Goal: Task Accomplishment & Management: Complete application form

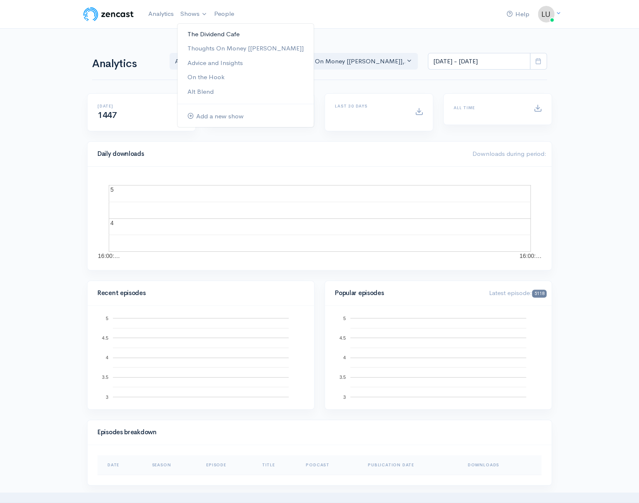
click at [192, 33] on link "The Dividend Cafe" at bounding box center [246, 34] width 136 height 15
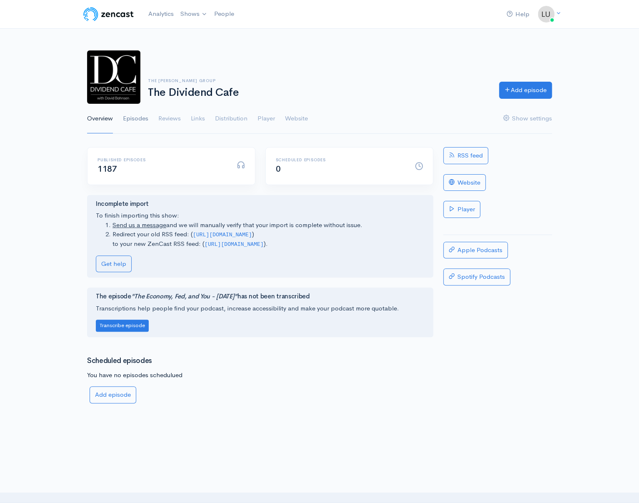
click at [137, 125] on link "Episodes" at bounding box center [135, 119] width 25 height 30
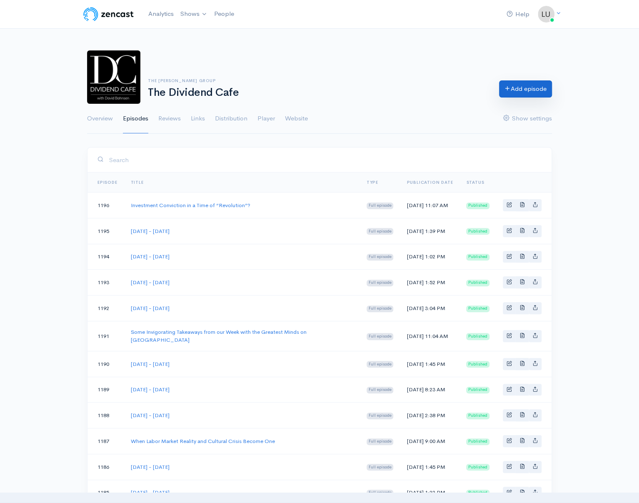
click at [516, 91] on link "Add episode" at bounding box center [525, 88] width 53 height 17
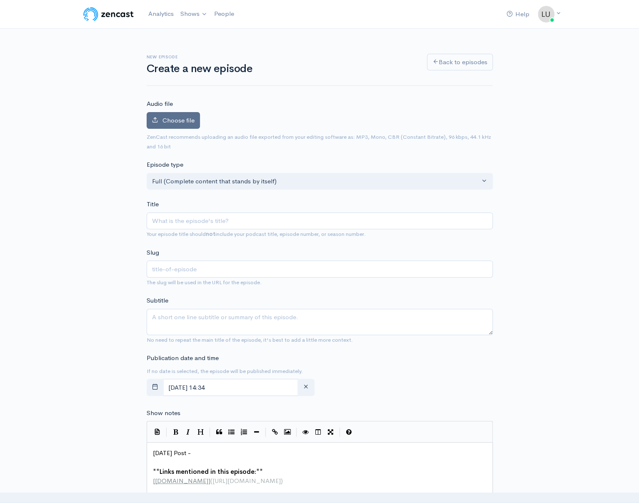
click at [179, 121] on span "Choose file" at bounding box center [179, 120] width 32 height 8
click at [0, 0] on input "Choose file" at bounding box center [0, 0] width 0 height 0
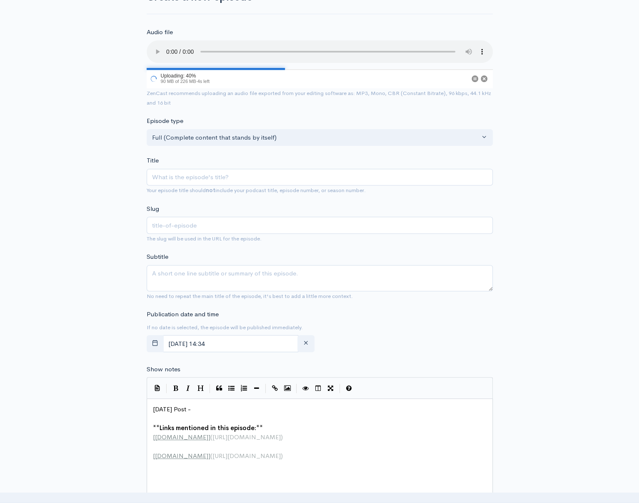
scroll to position [124, 0]
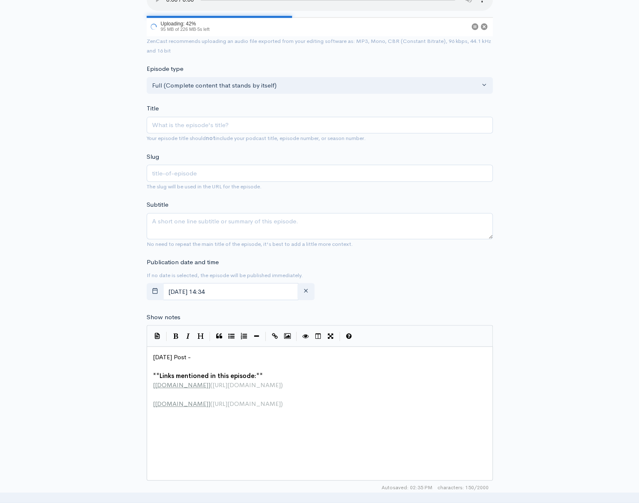
click at [216, 360] on pre "Today's Post -" at bounding box center [322, 358] width 343 height 10
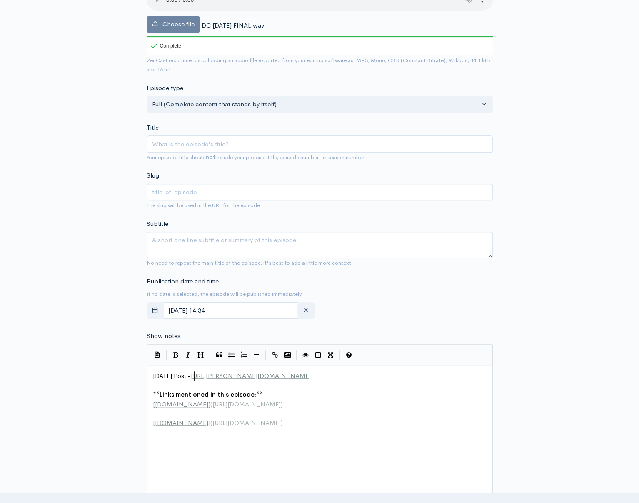
click at [195, 377] on span "Today's Post - https://bahnsen.co/4q8nNy3" at bounding box center [232, 376] width 158 height 8
click at [310, 380] on pre "Today's Post - https://bahnsen.co/4q8nNy3" at bounding box center [322, 376] width 343 height 10
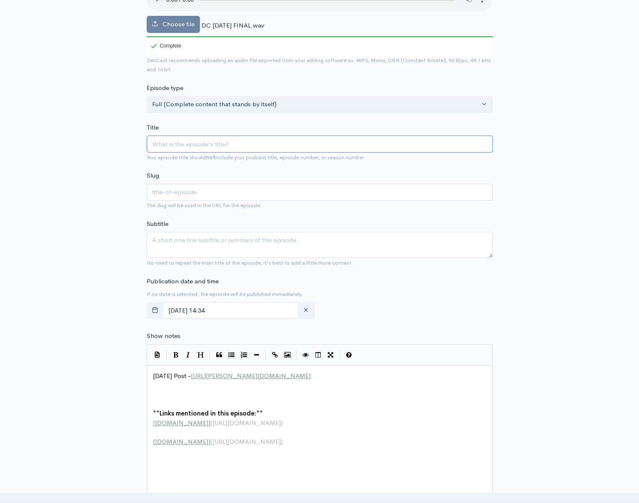
click at [215, 145] on input "Title" at bounding box center [320, 143] width 346 height 17
click at [185, 194] on input "text" at bounding box center [320, 192] width 346 height 17
click at [161, 248] on textarea "Subtitle" at bounding box center [320, 245] width 346 height 26
click at [204, 147] on input "Title" at bounding box center [320, 143] width 346 height 17
type input "M"
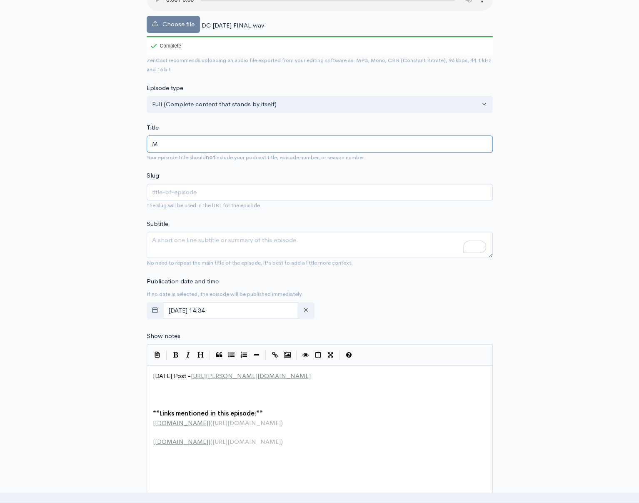
type input "m"
type input "Mon"
type input "mon"
type input "Mond"
type input "mond"
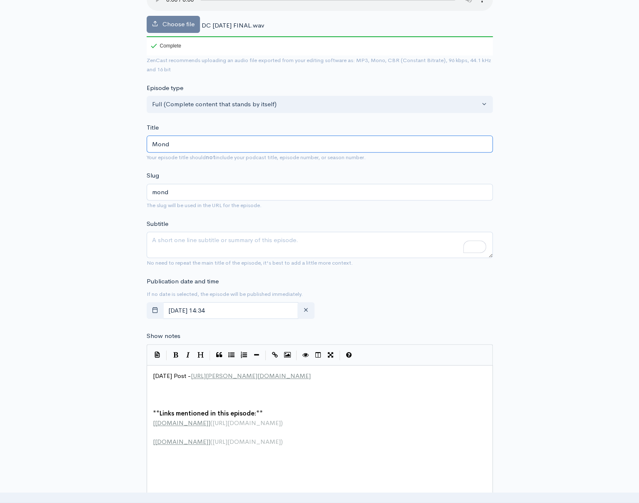
type input "Monda"
type input "monda"
type input "Monday"
type input "monday"
type input "Monday - O"
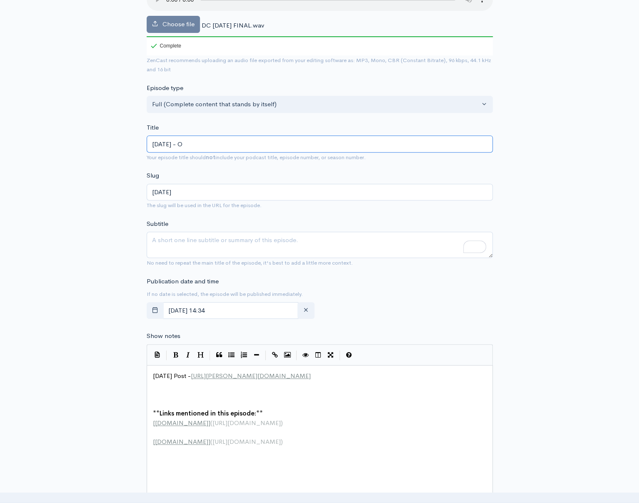
type input "monday-o"
type input "Monday - Oc"
type input "monday-oc"
type input "Monday - Octo"
type input "monday-octo"
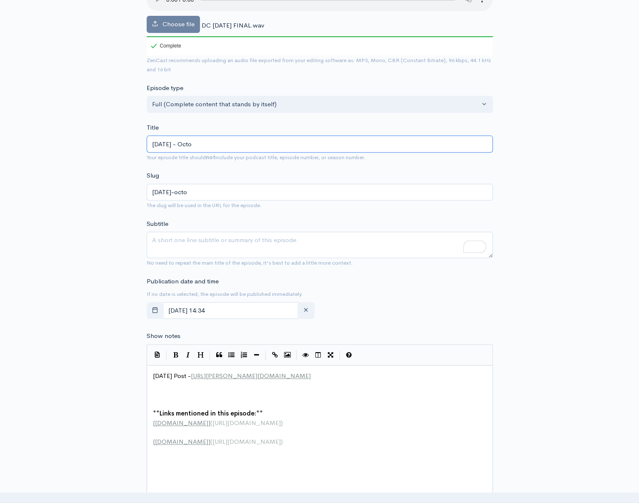
type input "Monday - Octob"
type input "monday-octob"
type input "Monday - Octobe"
type input "monday-octobe"
type input "Monday - October"
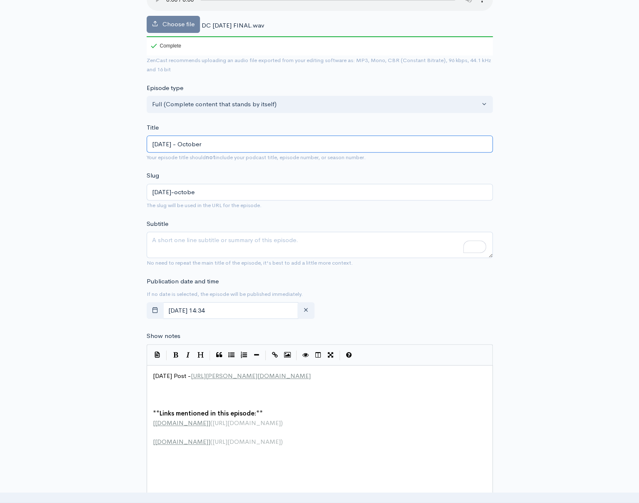
type input "monday-october"
type input "Monday - October 13"
type input "monday-october-1"
type input "Monday - October 13,"
type input "monday-october-13"
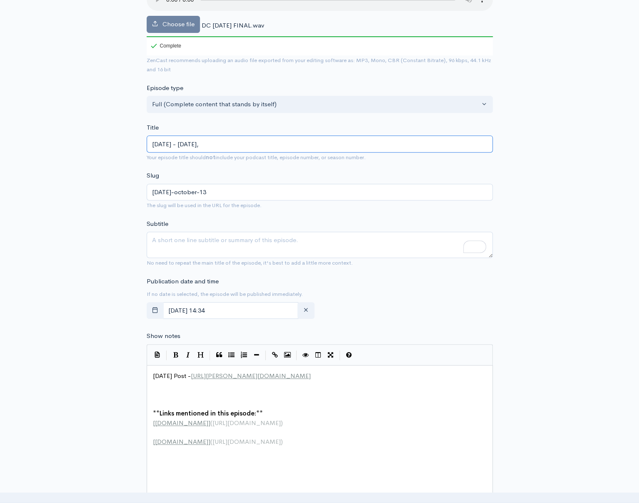
type input "Monday - October 13, 2"
type input "monday-october-13-2"
type input "Monday - October 13, 202"
type input "monday-october-13-202"
type input "Monday - October 13, 2025"
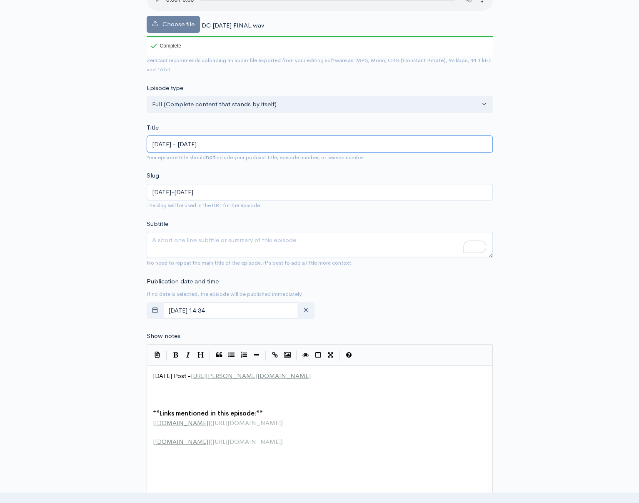
type input "monday-october-13-2025"
type input "Monday - October 13, 2025"
click at [198, 243] on textarea "Subtitle" at bounding box center [320, 245] width 346 height 26
click at [183, 239] on textarea "Subtitle" at bounding box center [320, 245] width 346 height 26
paste textarea "Market Rally: Impacts of U.S.-China Relations & Israeli Hostage Release | Divid…"
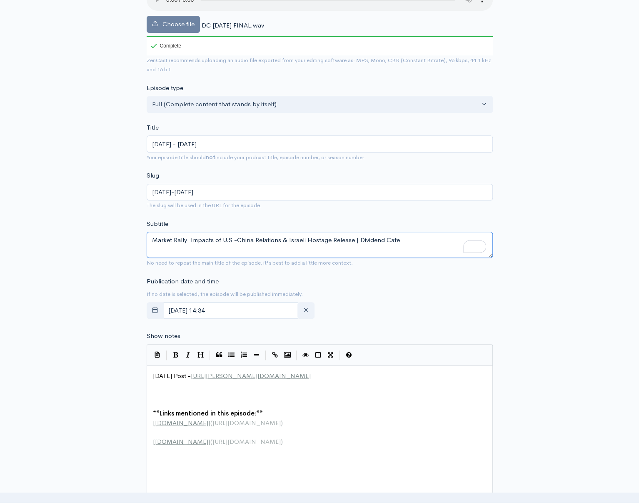
drag, startPoint x: 189, startPoint y: 239, endPoint x: 138, endPoint y: 234, distance: 51.5
click at [138, 234] on div "New episode Create a new episode Back to episodes Audio file Choose file DC Mon…" at bounding box center [319, 342] width 475 height 874
click at [321, 240] on textarea "Impacts of U.S.-China Relations & Israeli Hostage Release | Dividend Cafe" at bounding box center [320, 245] width 346 height 26
drag, startPoint x: 368, startPoint y: 242, endPoint x: 315, endPoint y: 241, distance: 53.4
click at [315, 241] on textarea "Impacts of U.S.-China Relations & Israeli Hostage Release Dividend Cafe" at bounding box center [320, 245] width 346 height 26
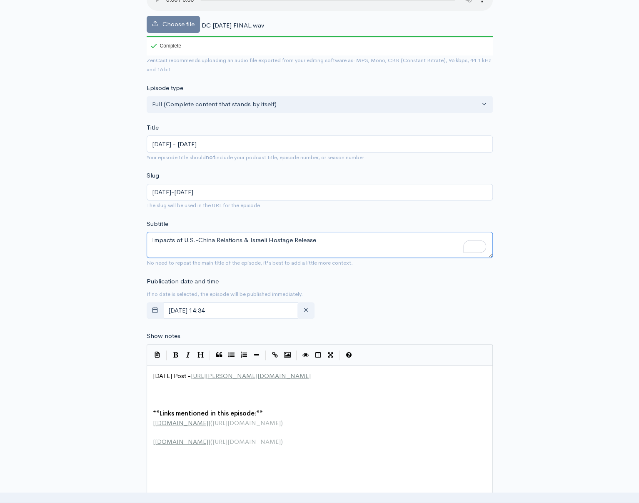
click at [150, 240] on textarea "Impacts of U.S.-China Relations & Israeli Hostage Release" at bounding box center [320, 245] width 346 height 26
click at [303, 240] on textarea "Daily Market Activity, Impacts of U.S.-China Relations & Israeli Hostage Release" at bounding box center [320, 245] width 346 height 26
click at [308, 239] on textarea "Daily Market Activity, Impacts of U.S.-China Relations, & Israeli Hostage Relea…" at bounding box center [320, 245] width 346 height 26
type textarea "Daily Market Activity, Impacts of U.S.-China Relations, and Israeli Hostage Rel…"
click at [191, 397] on pre "​" at bounding box center [322, 395] width 343 height 10
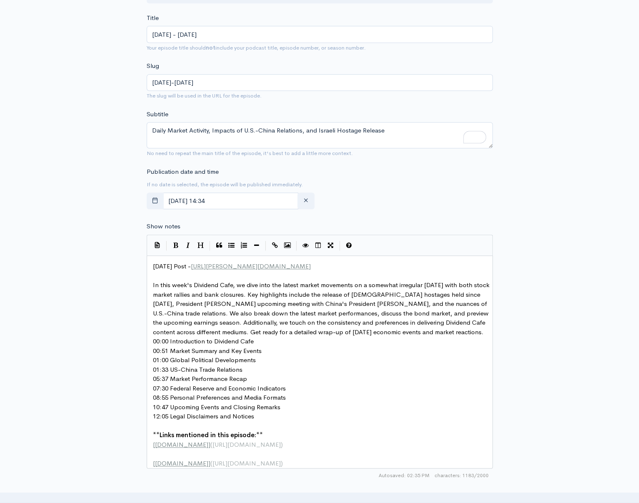
scroll to position [230, 0]
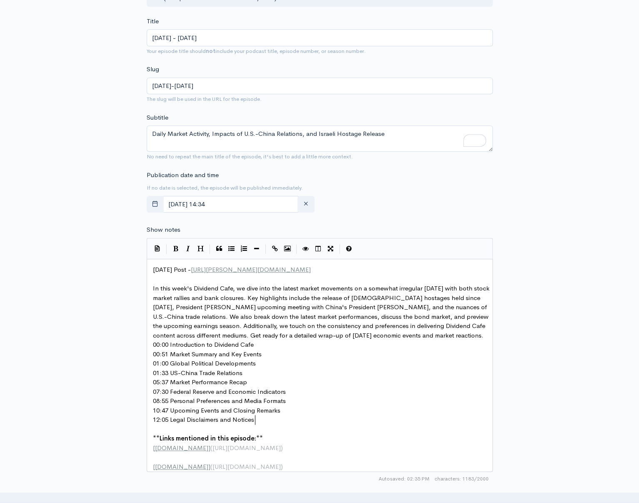
click at [442, 337] on pre "In this week's Dividend Cafe, we dive into the latest market movements on a som…" at bounding box center [322, 312] width 343 height 56
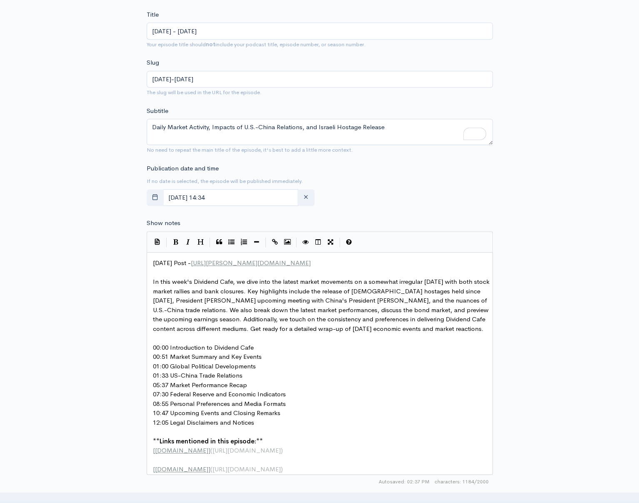
scroll to position [237, 0]
click at [238, 281] on span "In this week's Dividend Cafe, we dive into the latest market movements on a som…" at bounding box center [322, 304] width 338 height 55
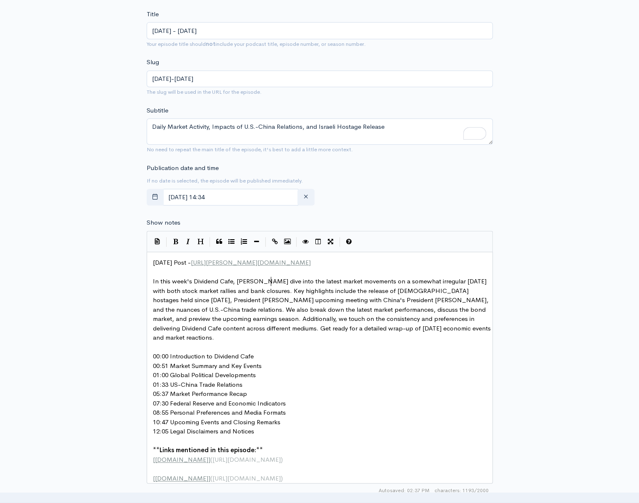
type textarea "David Bahnsen"
type textarea "s"
click at [219, 309] on span "In this week's Dividend Cafe, David Bahnsen dives into the latest market moveme…" at bounding box center [323, 309] width 340 height 64
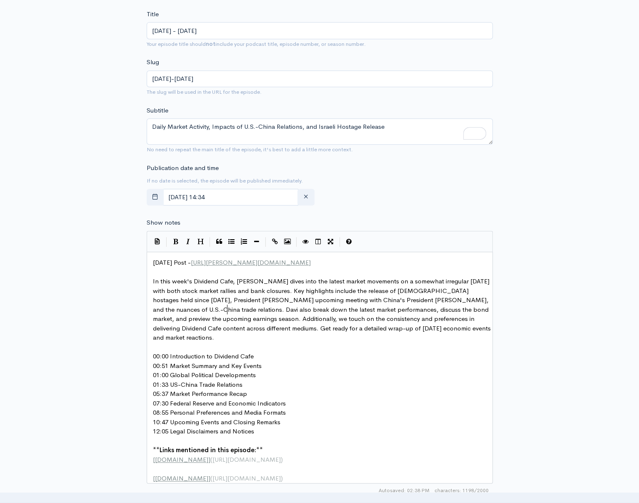
scroll to position [3, 15]
type textarea "David"
click at [261, 310] on span "In this week's Dividend Cafe, David Bahnsen dives into the latest market moveme…" at bounding box center [322, 309] width 338 height 64
type textarea "s"
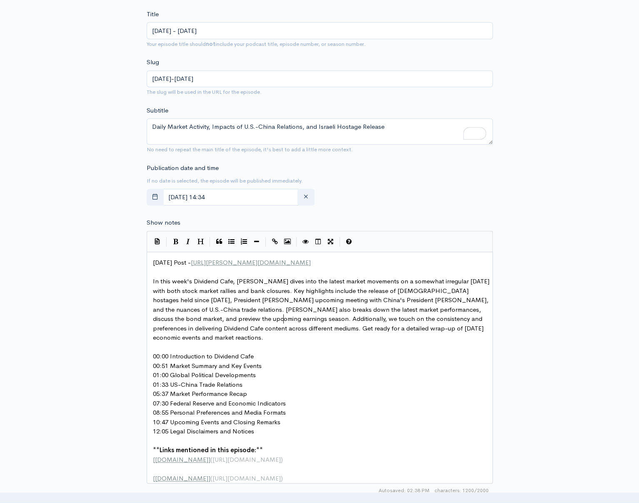
click at [282, 319] on span "In this week's Dividend Cafe, David Bahnsen dives into the latest market moveme…" at bounding box center [322, 309] width 338 height 64
type textarea "David"
click at [312, 317] on span "In this week's Dividend Cafe, David Bahnsen dives into the latest market moveme…" at bounding box center [322, 309] width 338 height 64
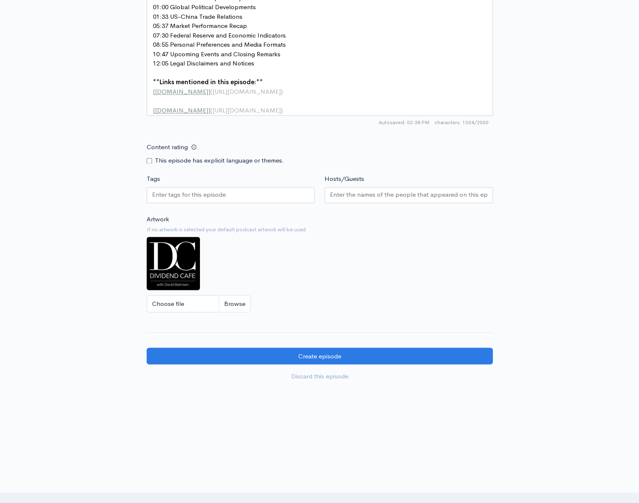
scroll to position [609, 0]
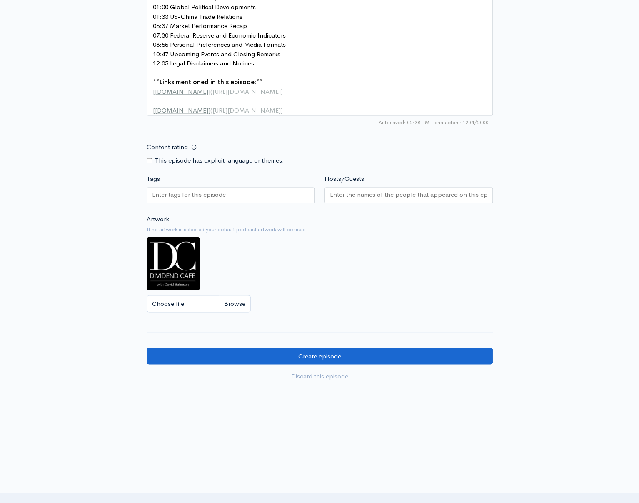
type textarea "s"
click at [346, 357] on input "Create episode" at bounding box center [320, 356] width 346 height 17
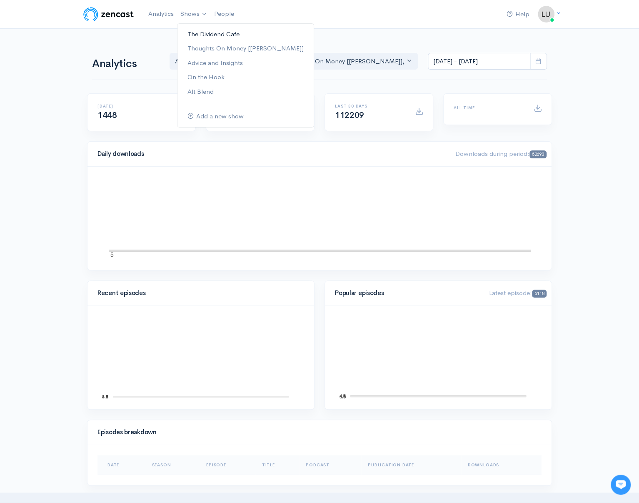
click at [200, 37] on link "The Dividend Cafe" at bounding box center [246, 34] width 136 height 15
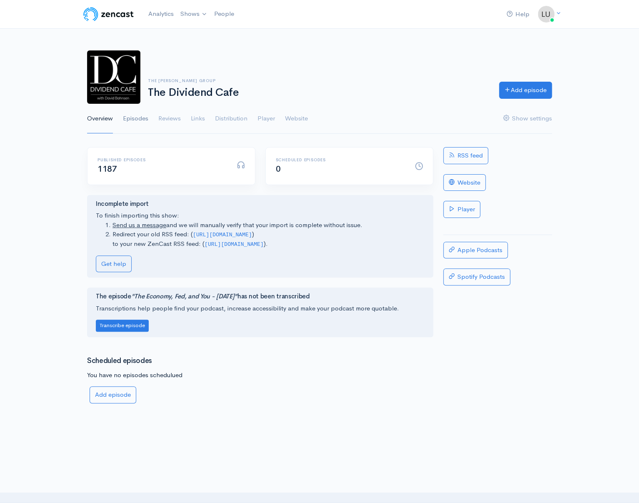
click at [144, 120] on link "Episodes" at bounding box center [135, 119] width 25 height 30
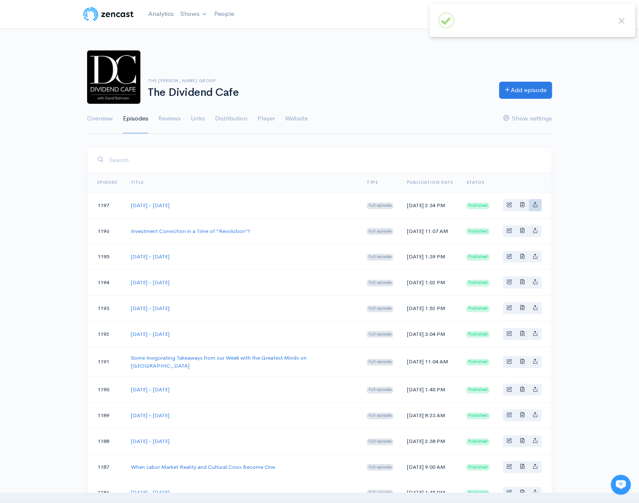
click at [536, 204] on icon "Basic example" at bounding box center [535, 204] width 5 height 5
type input "https://podcast.dividendcafe.com/episodes/monday-october-13-2025"
type input "https://dts.podtrac.com/redirect.mp3/media.zencast.fm/the-dividend-cafe-1/efa4c…"
type input "<iframe src='https://share.zencast.fm/embed/episode/efa4ccf9-e15d-448a-96d2-e02…"
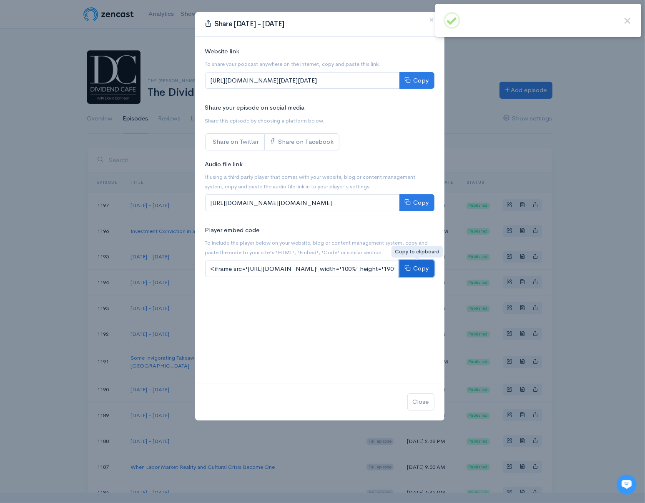
click at [415, 269] on button "Copy" at bounding box center [416, 268] width 35 height 17
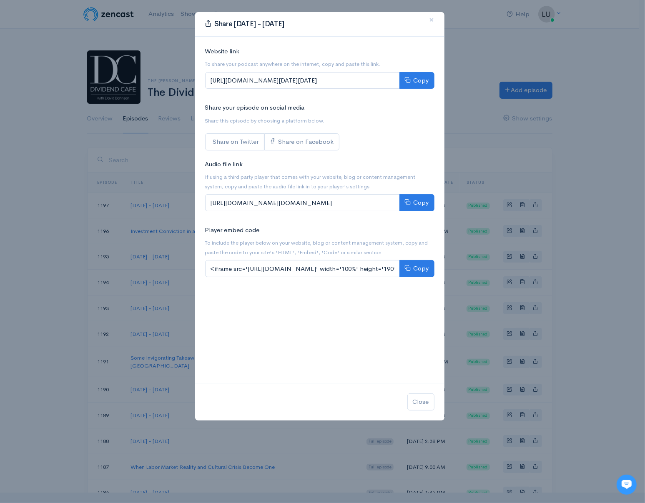
click at [590, 146] on div "Share Monday - October 13, 2025 × Website link To share your podcast anywhere o…" at bounding box center [322, 251] width 645 height 503
